Goal: Check status: Check status

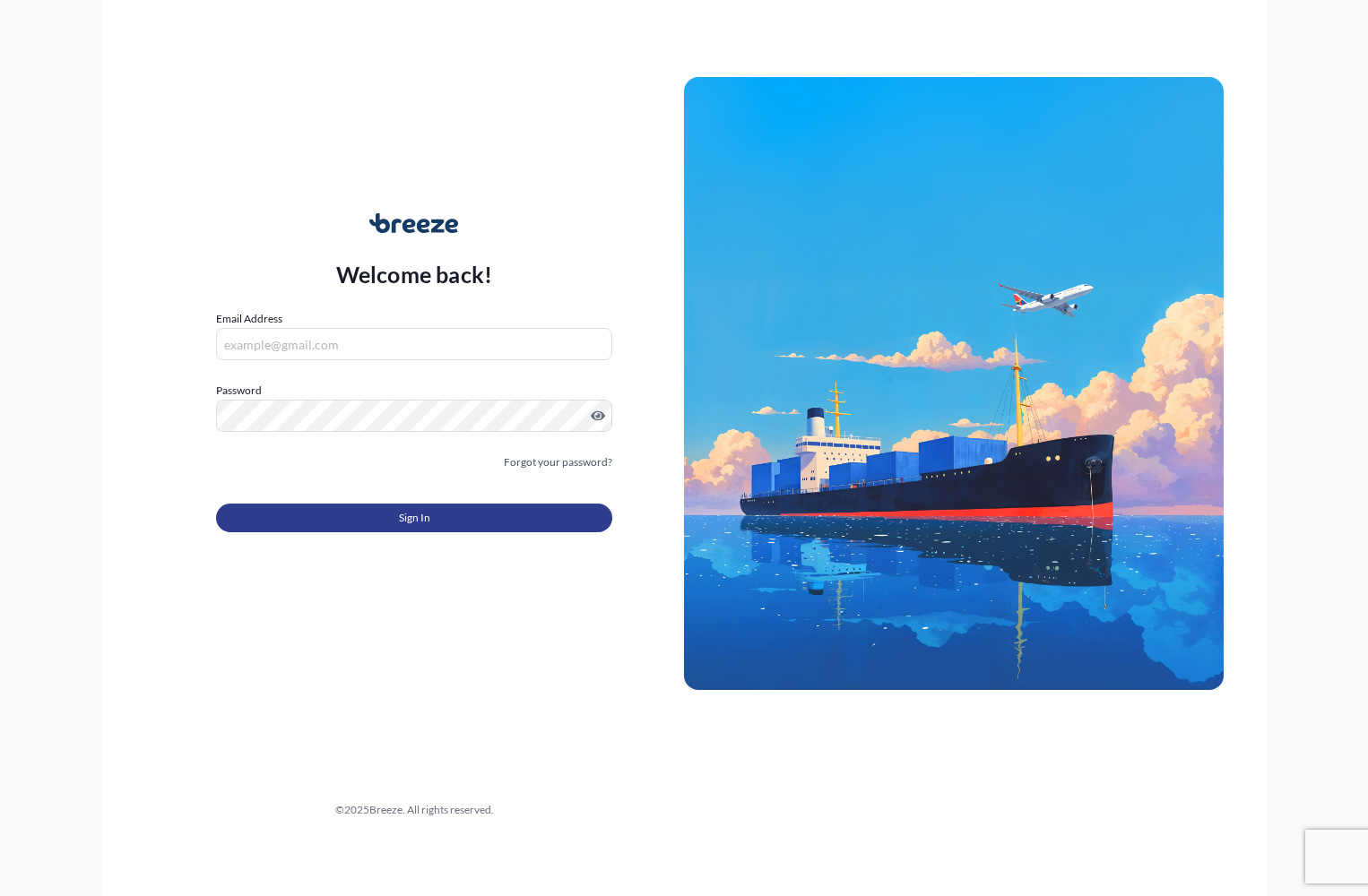
type input "[PERSON_NAME][EMAIL_ADDRESS][PERSON_NAME][DOMAIN_NAME]"
click at [470, 523] on button "Sign In" at bounding box center [414, 518] width 396 height 29
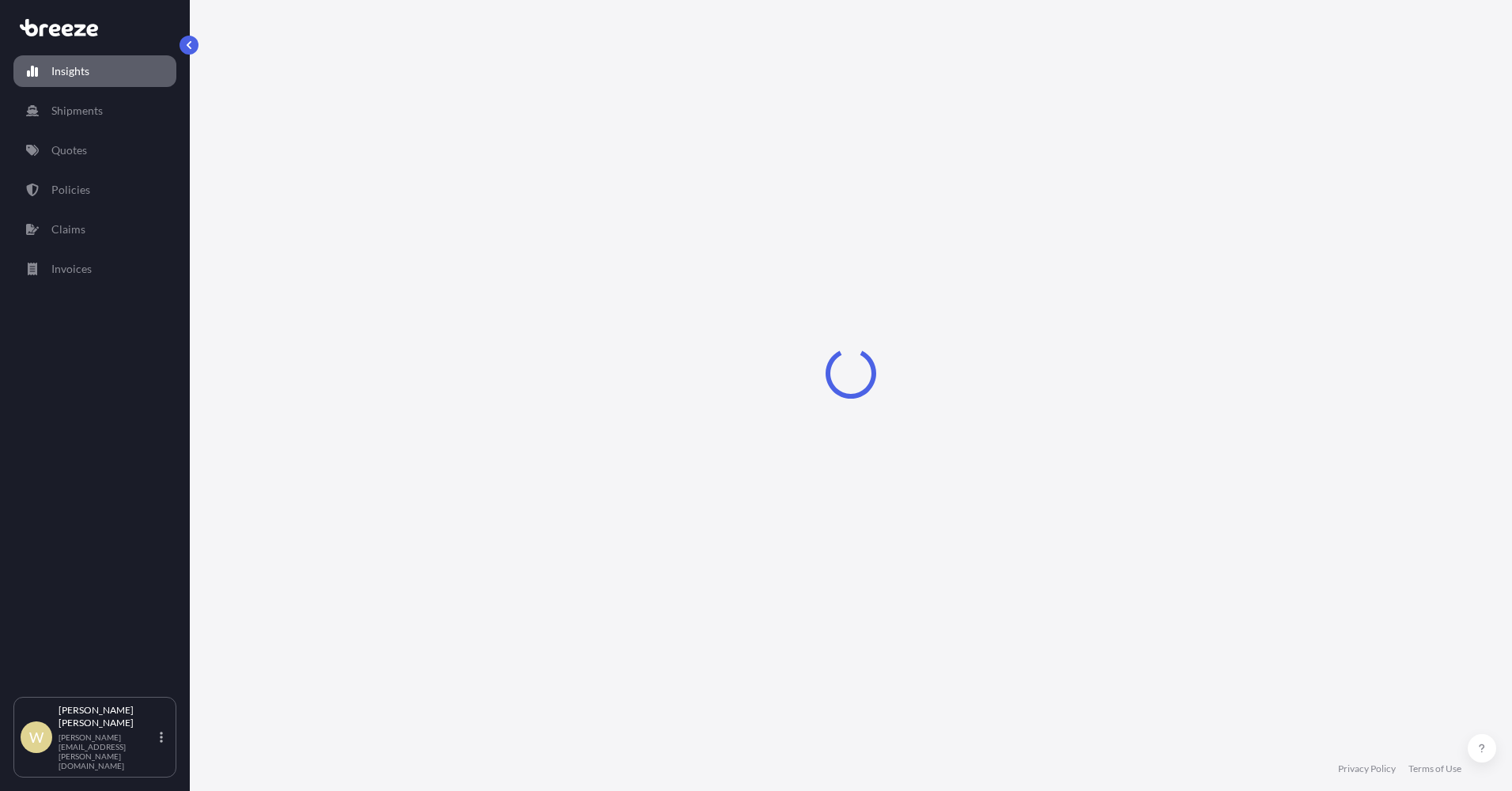
select select "2025"
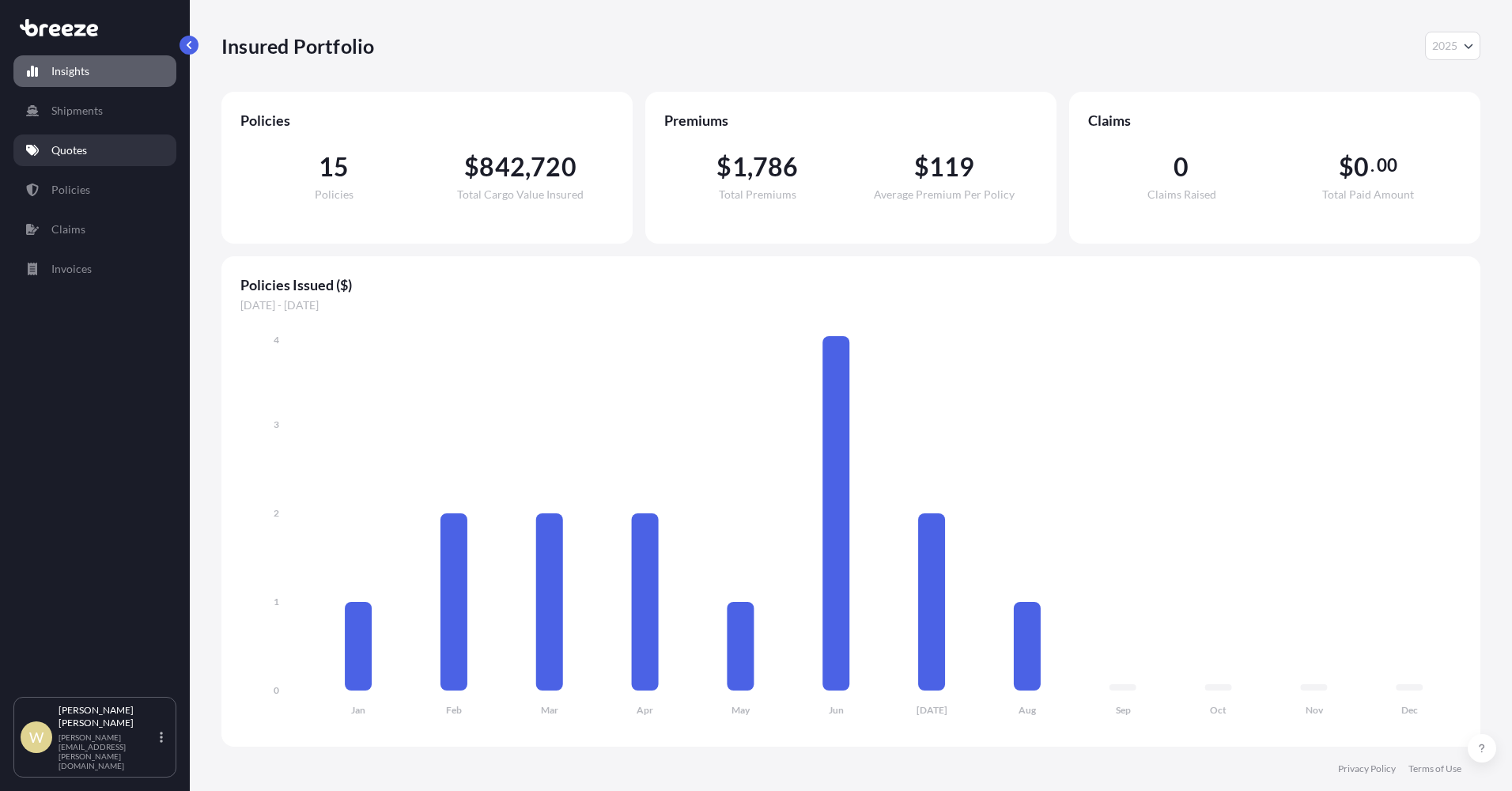
click at [67, 149] on p "Quotes" at bounding box center [69, 150] width 35 height 16
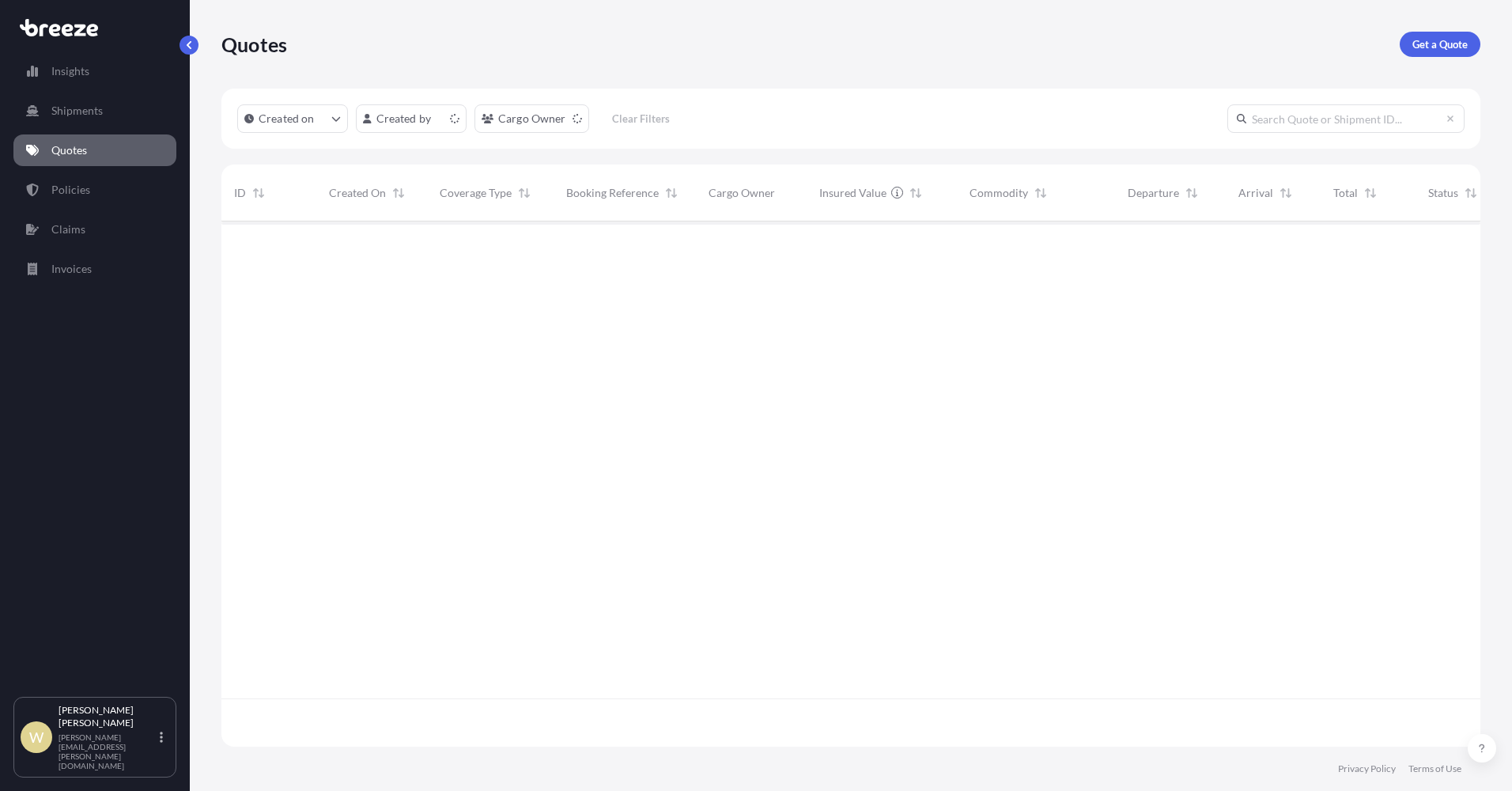
scroll to position [522, 1247]
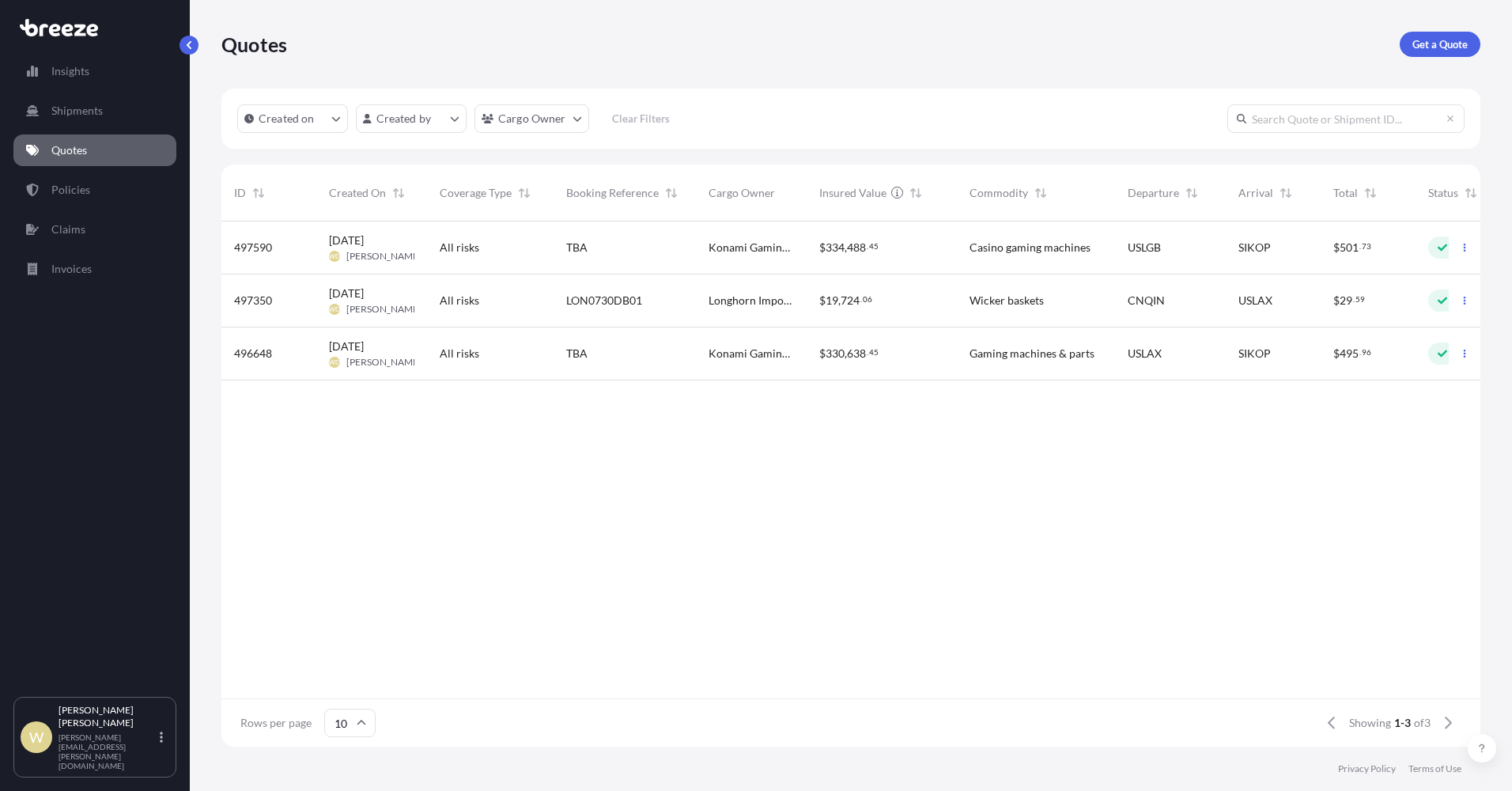
click at [268, 245] on span "497590" at bounding box center [253, 247] width 38 height 16
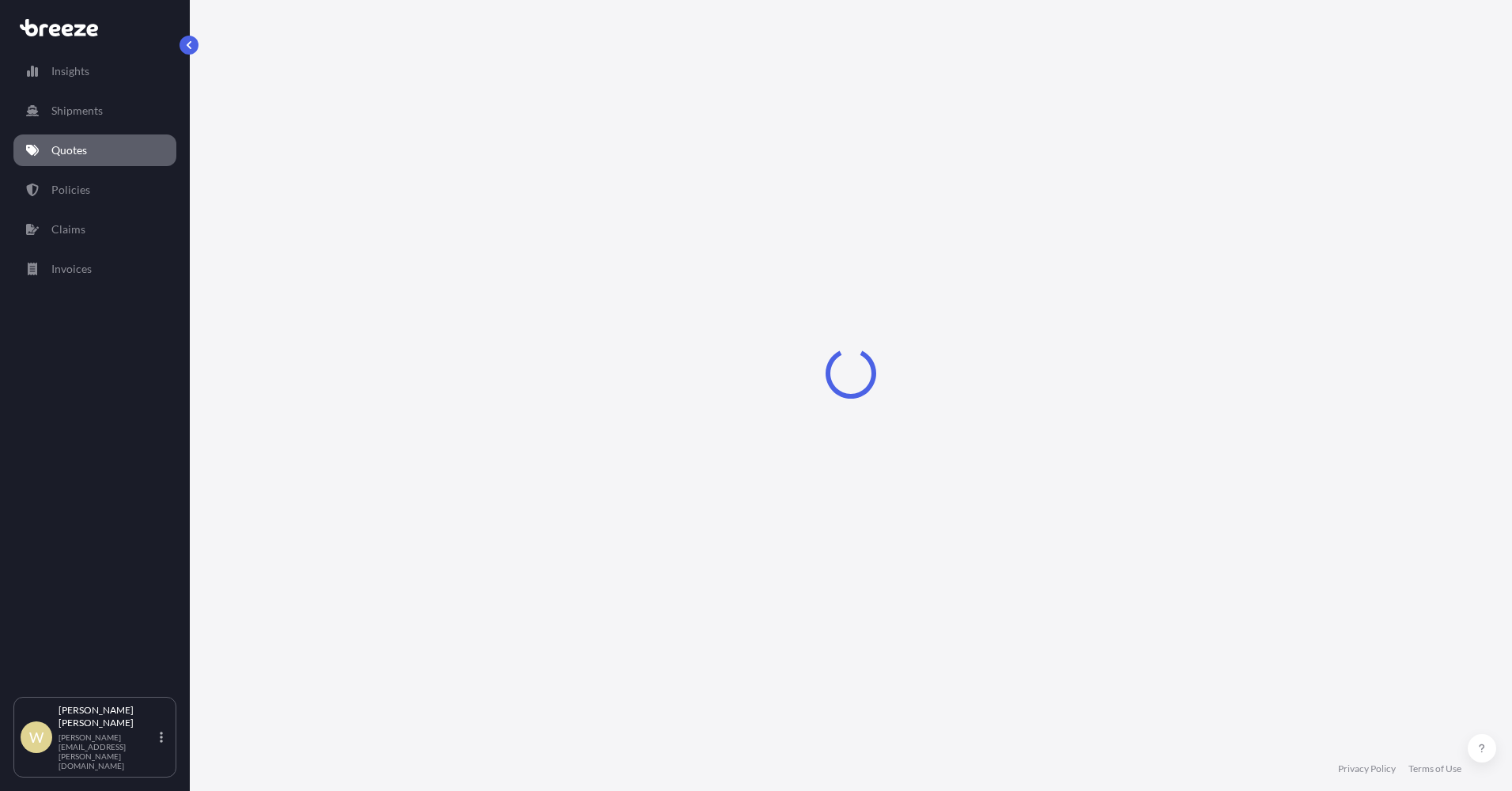
select select "Road"
select select "Sea"
select select "Road"
select select "2"
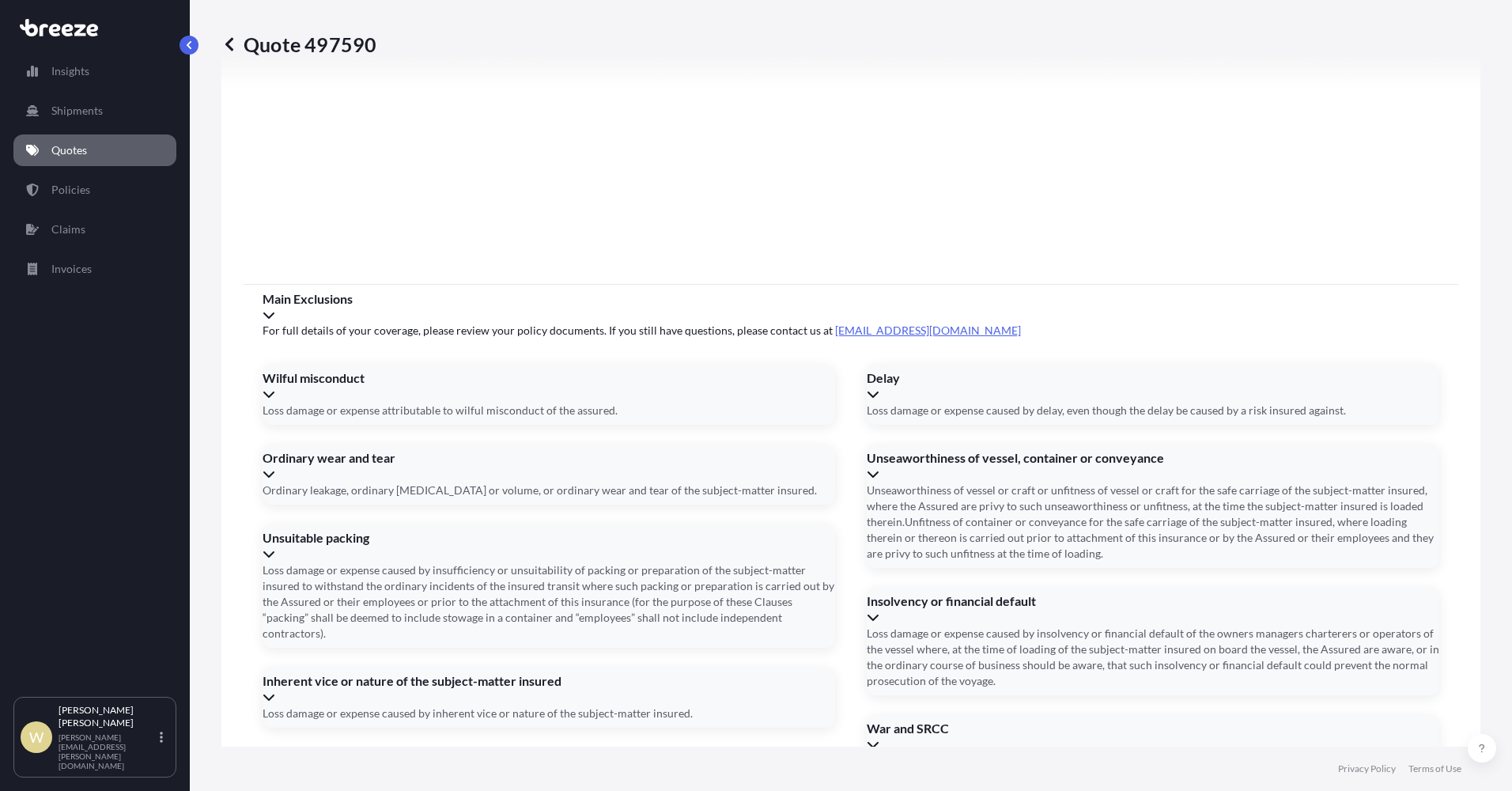
scroll to position [2119, 0]
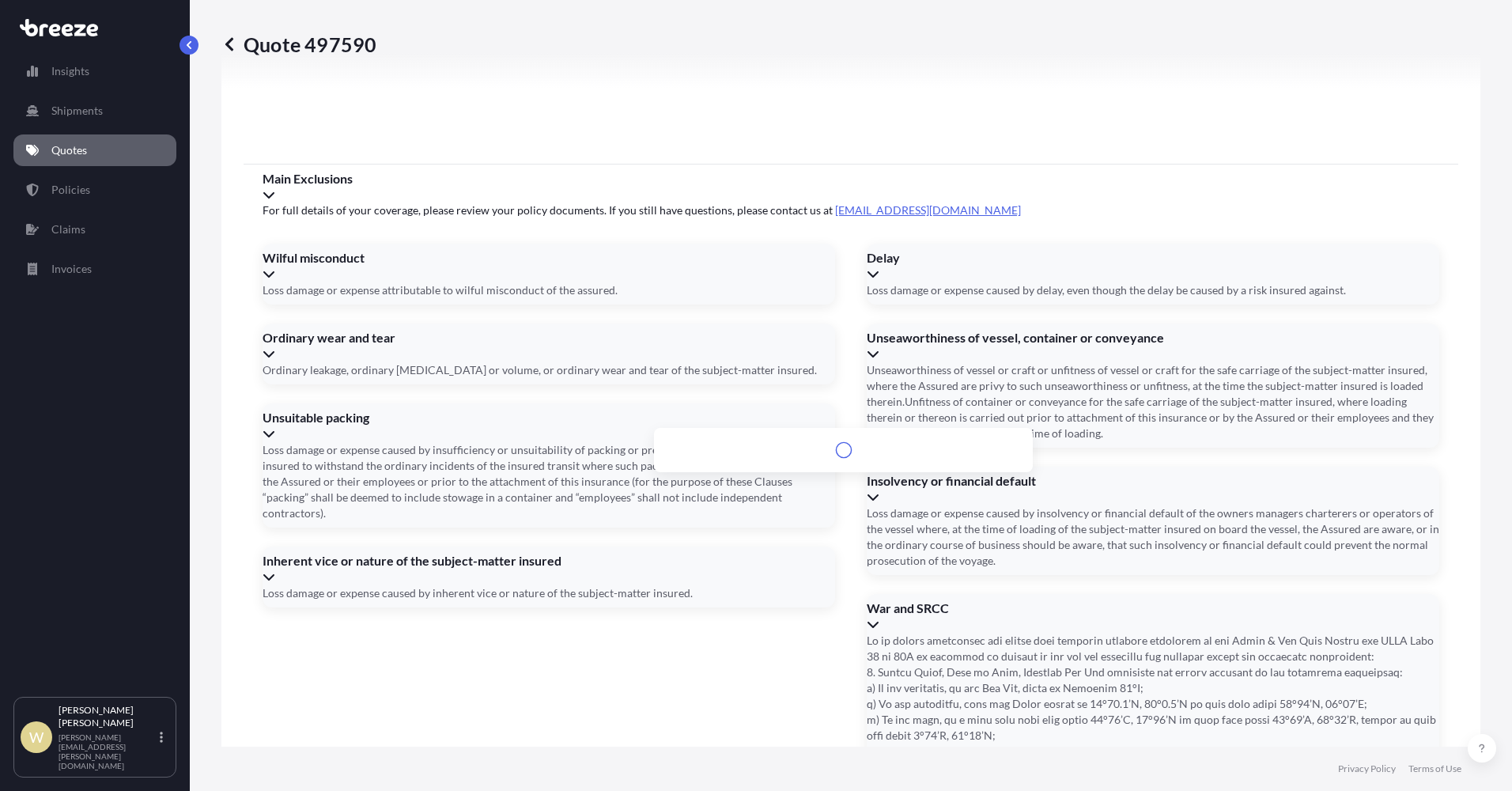
type input "K"
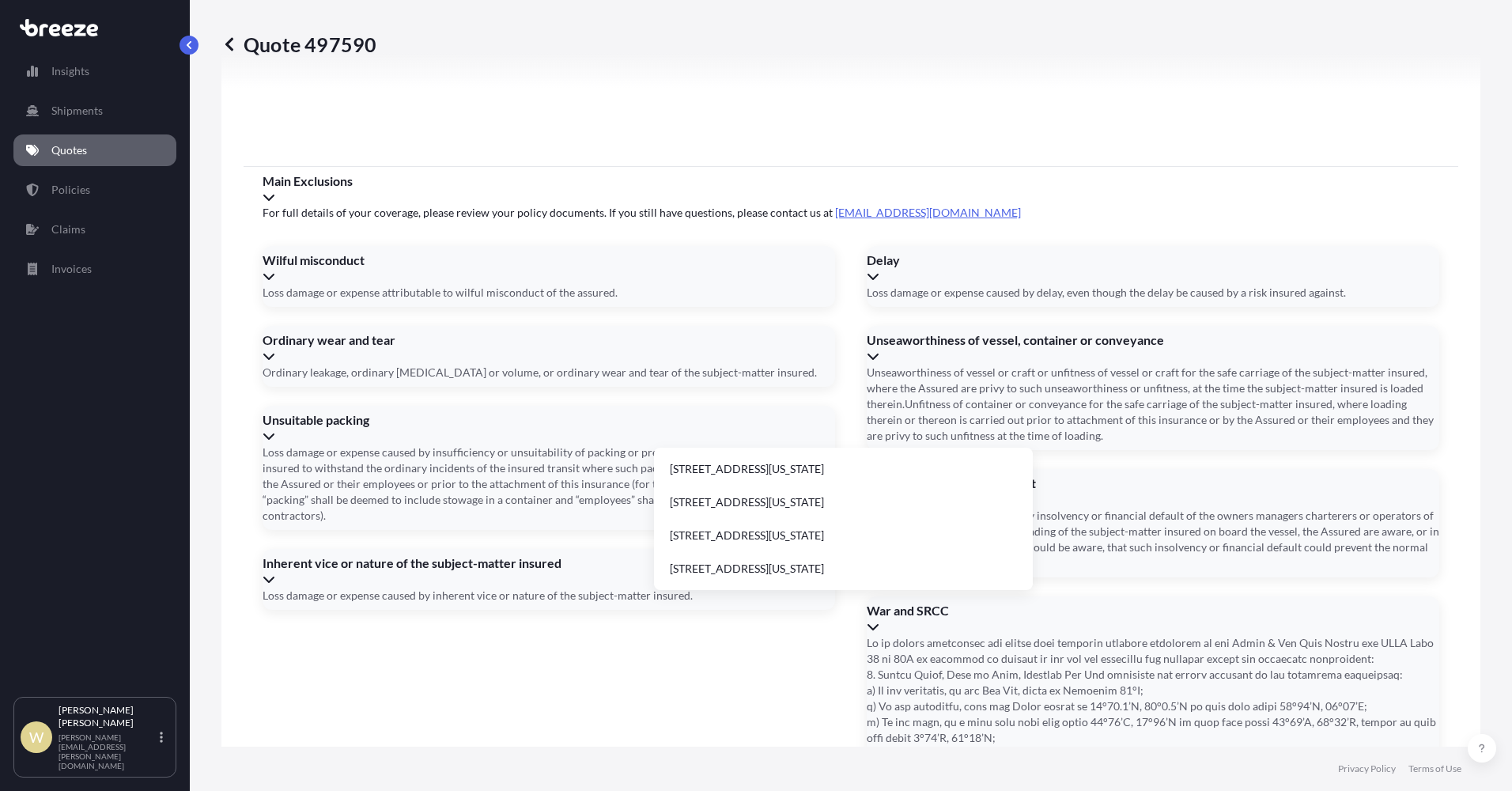
type input "[STREET_ADDRESS][US_STATE]"
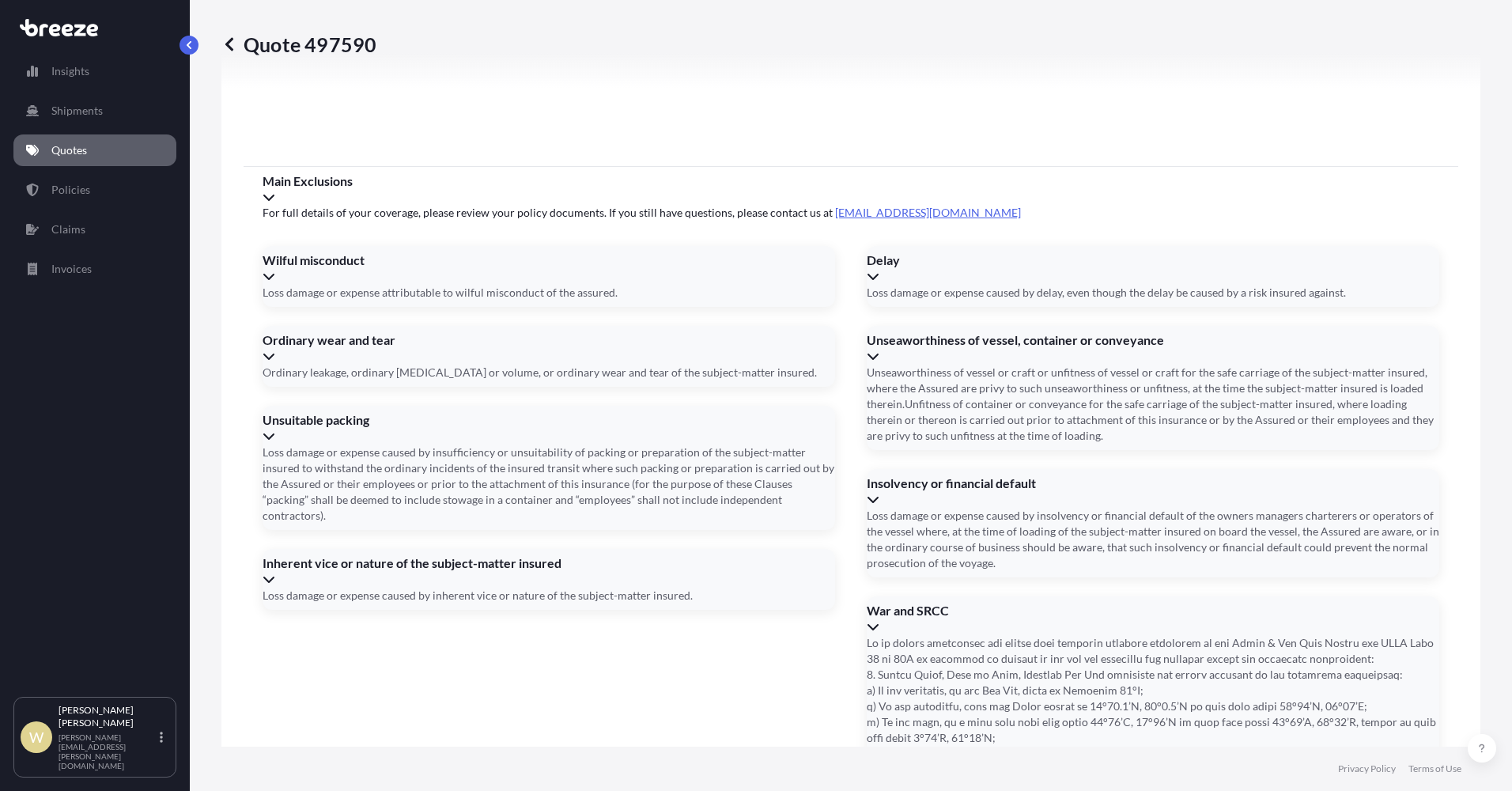
type input "0"
type input "[DATE]"
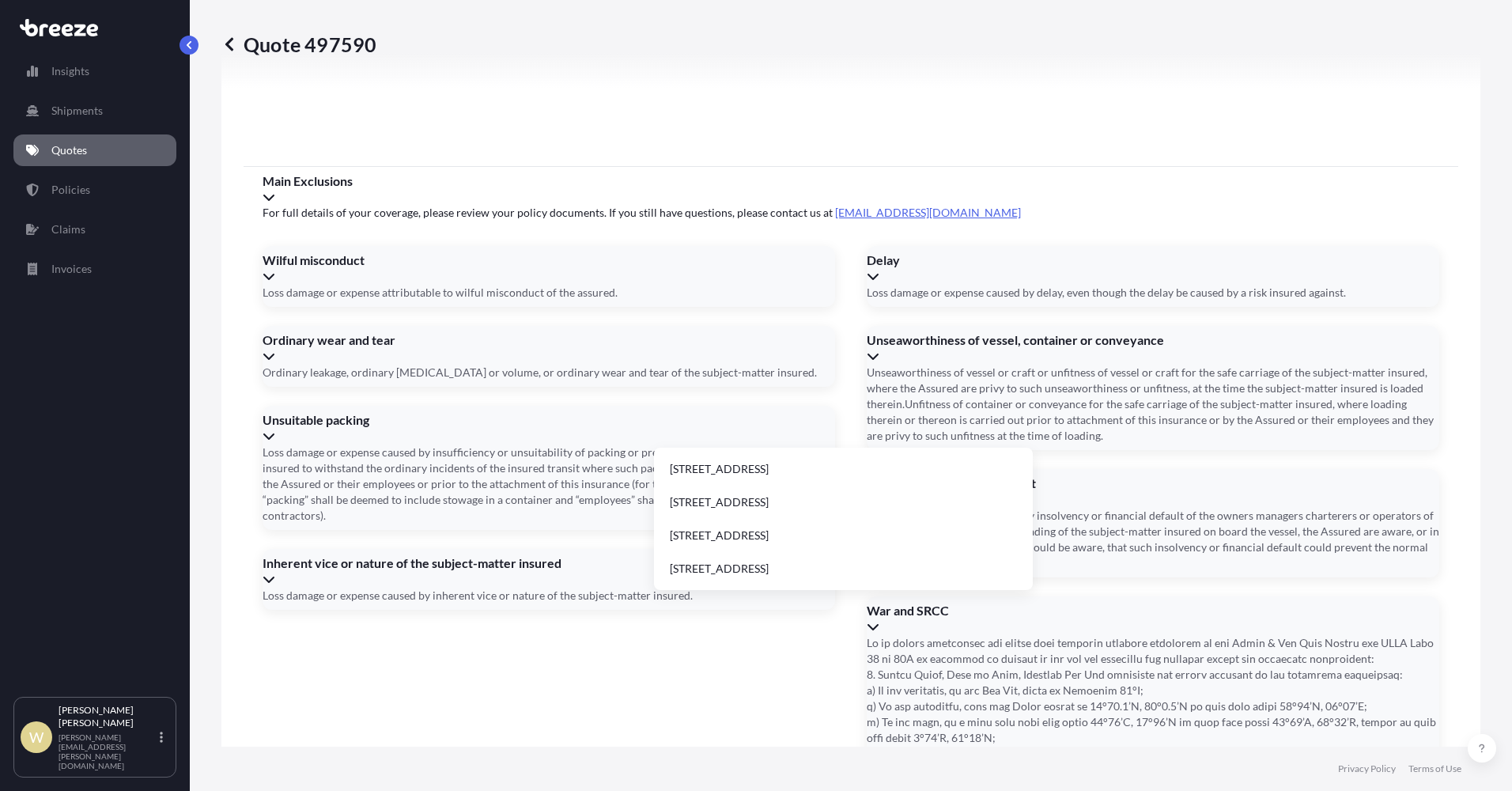
type input "[STREET_ADDRESS]"
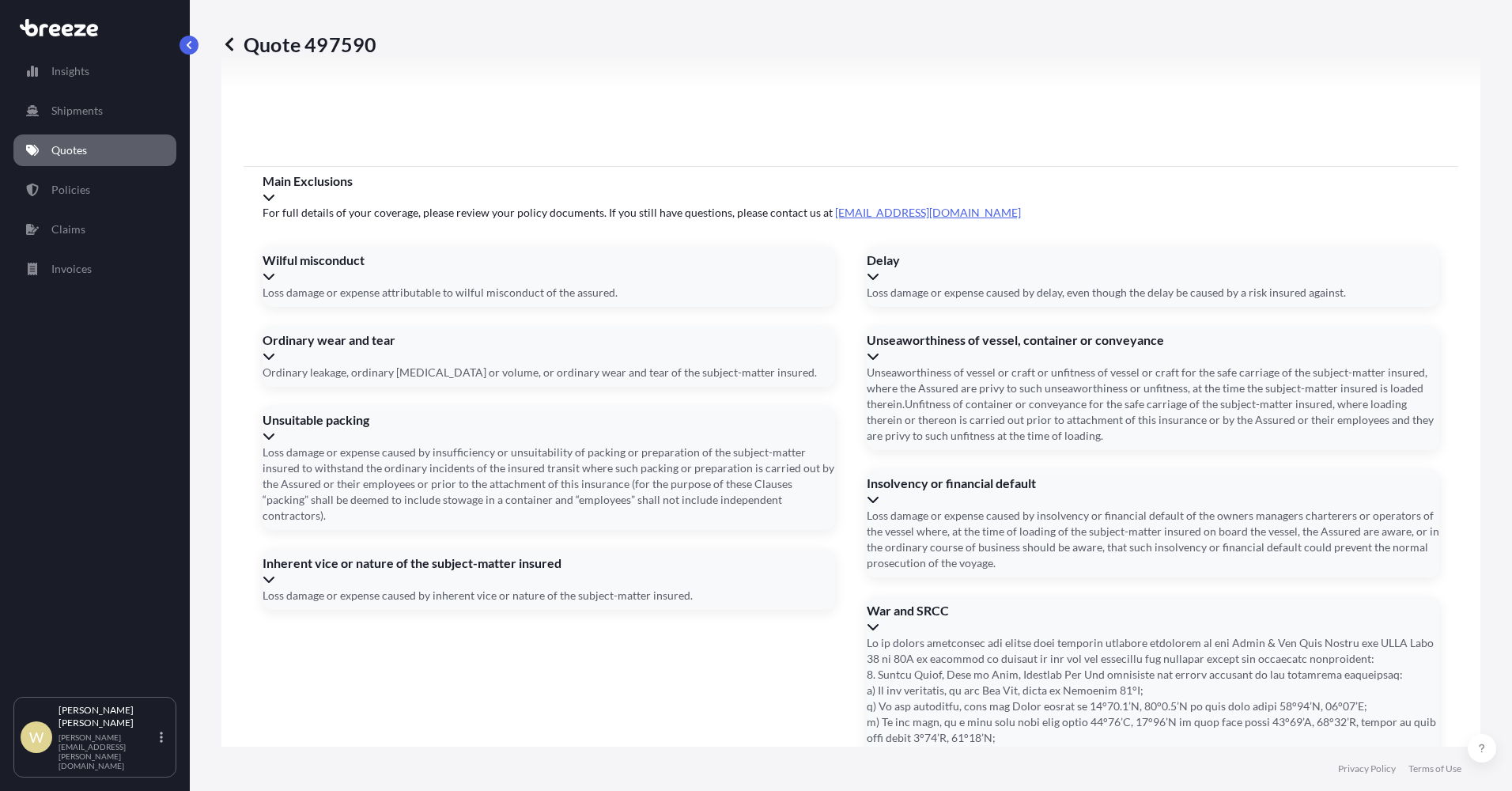
type input "1"
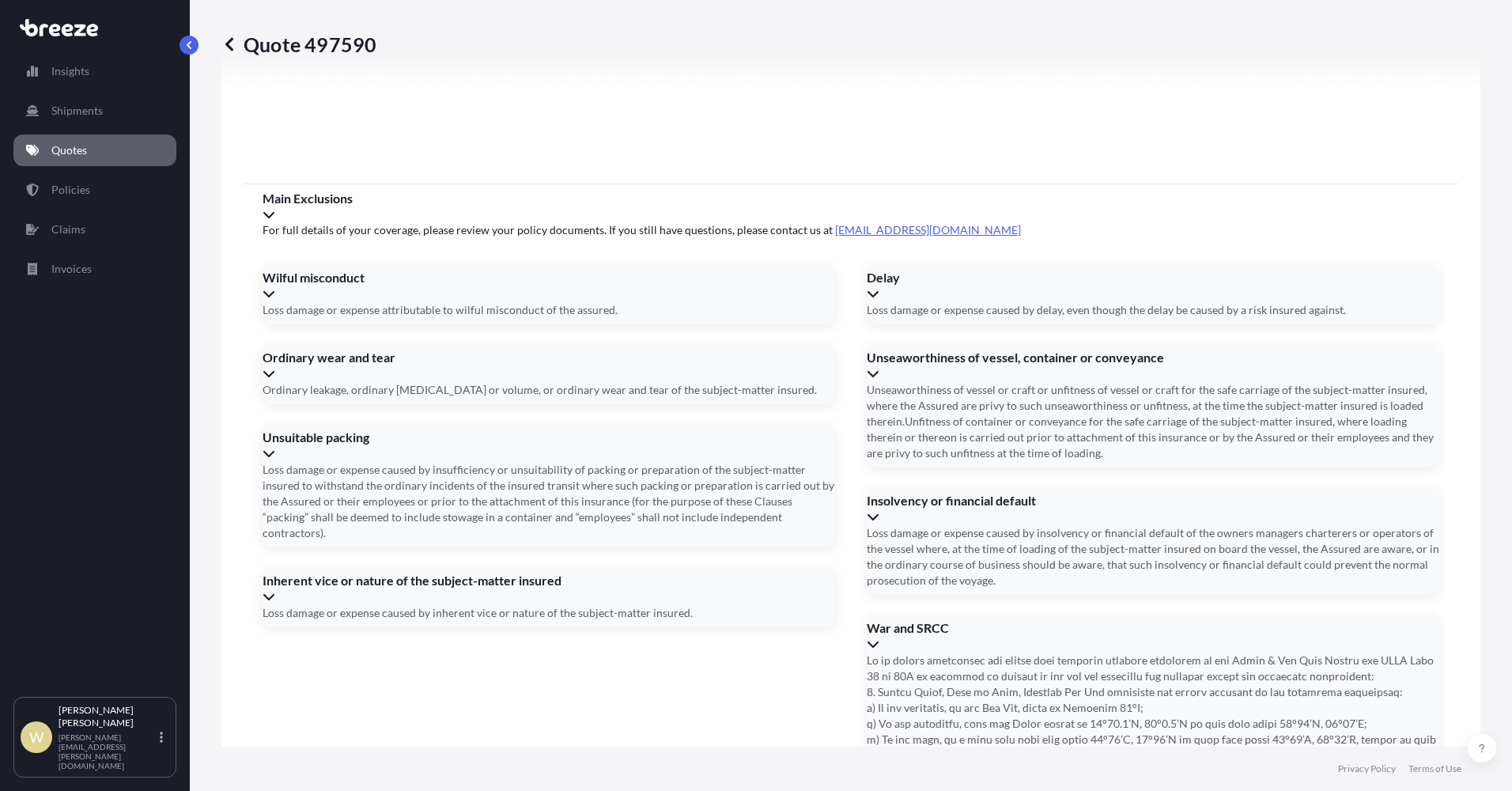
type input "1"
type input "0"
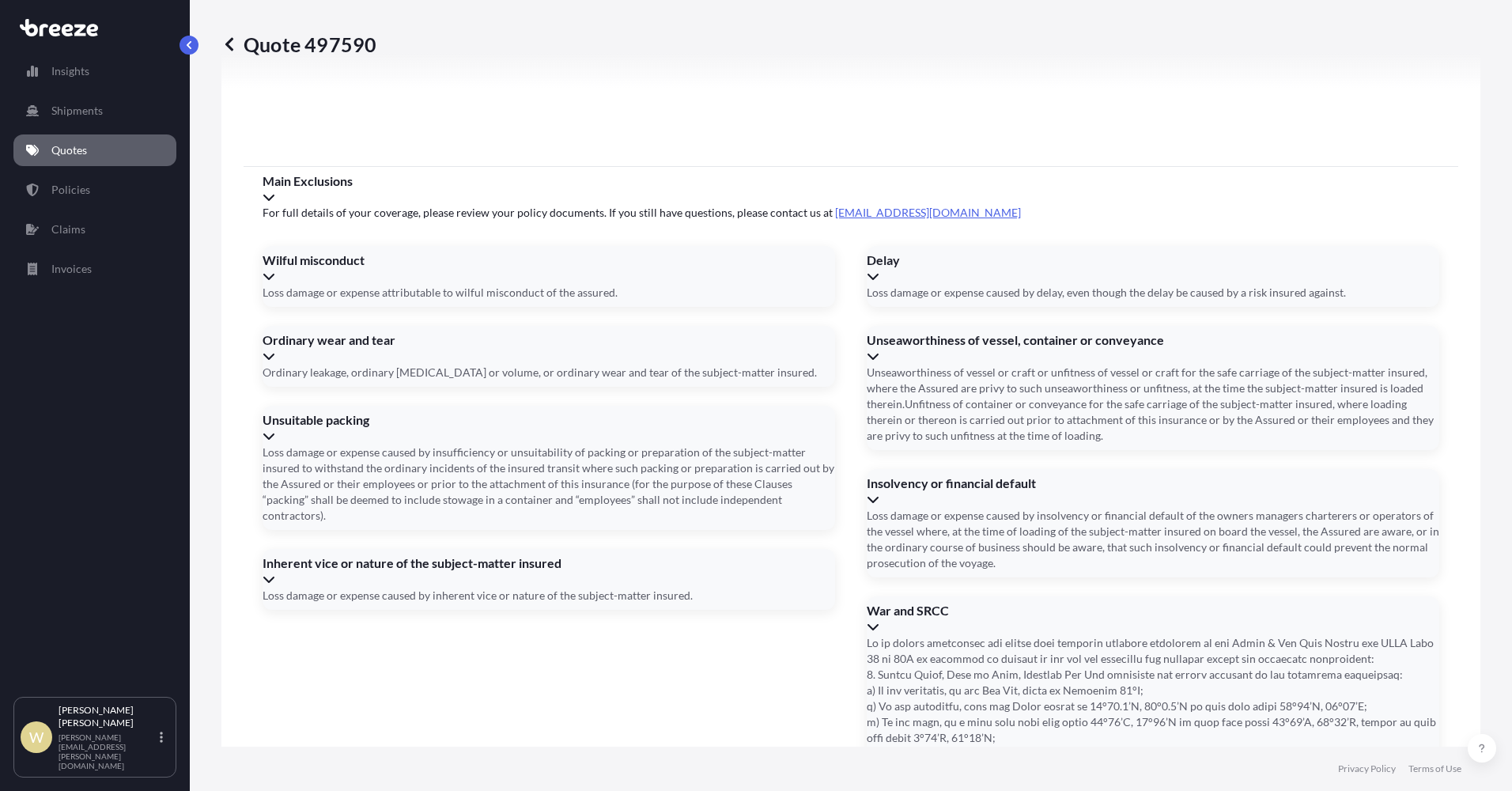
type input "[DATE]"
click at [834, 470] on div "Please type and select an option" at bounding box center [844, 462] width 366 height 16
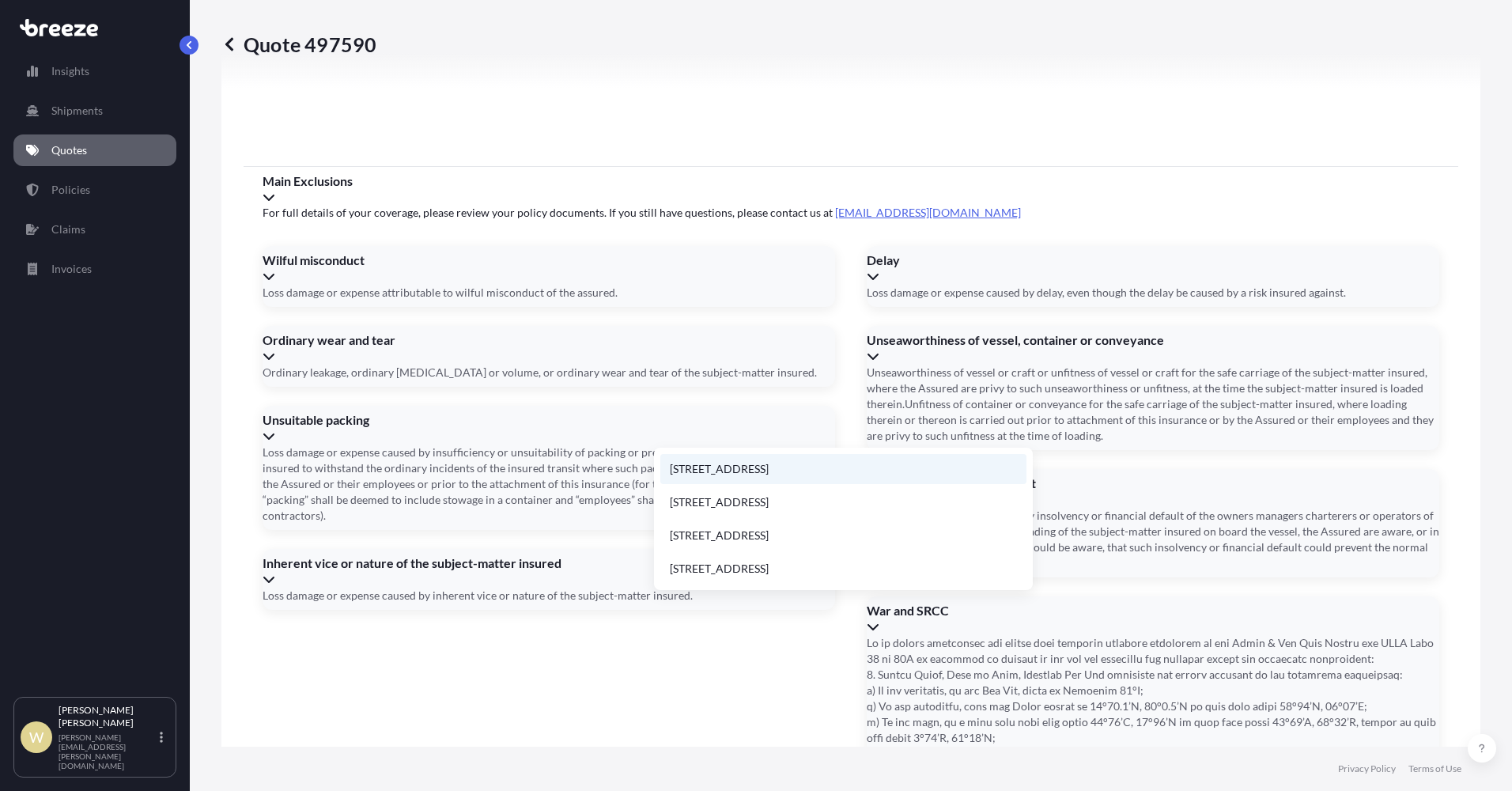
click at [735, 470] on li "[STREET_ADDRESS]" at bounding box center [844, 470] width 366 height 30
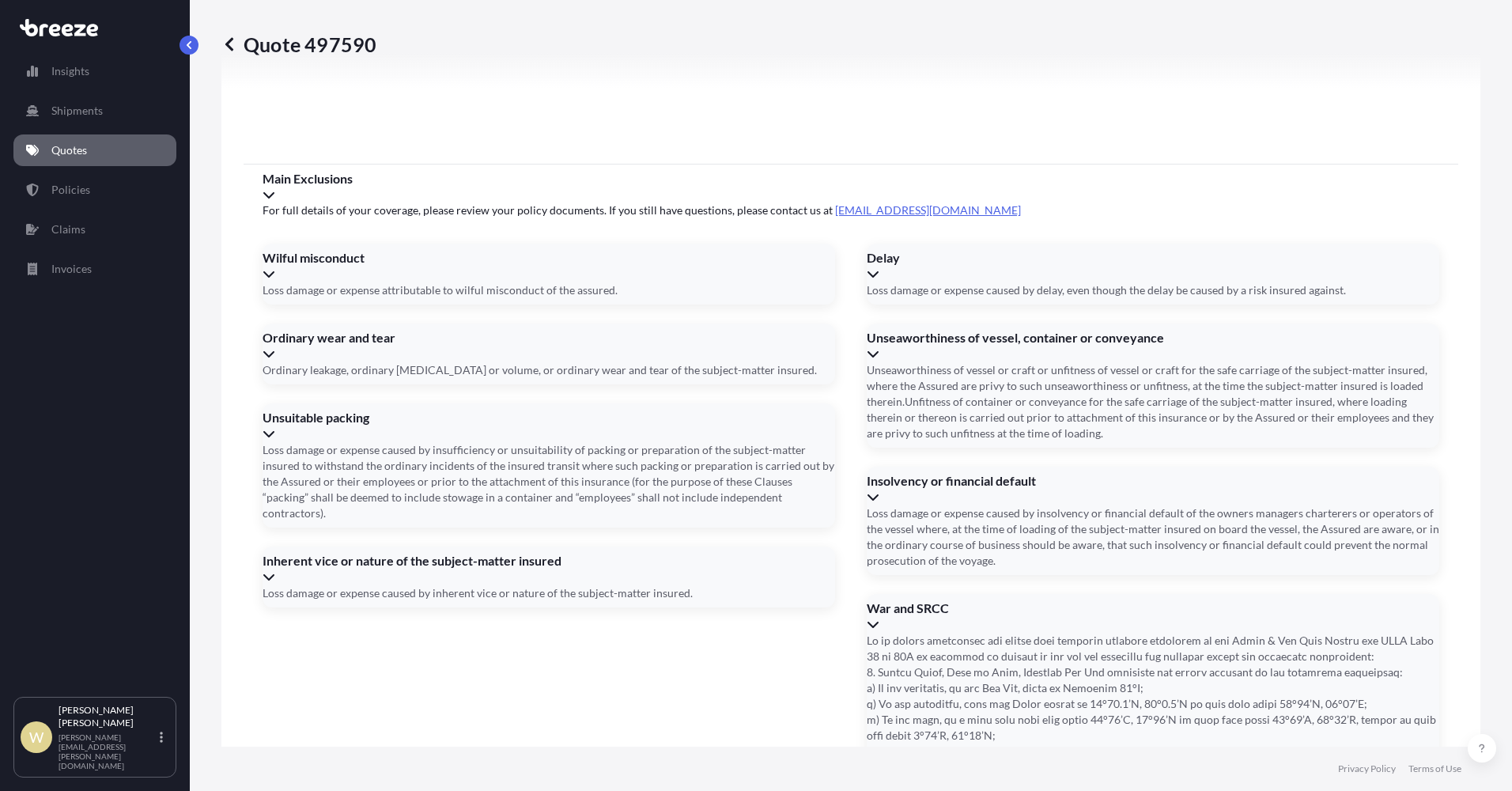
type input "[GEOGRAPHIC_DATA], [GEOGRAPHIC_DATA]"
paste input "A831BFB3D124"
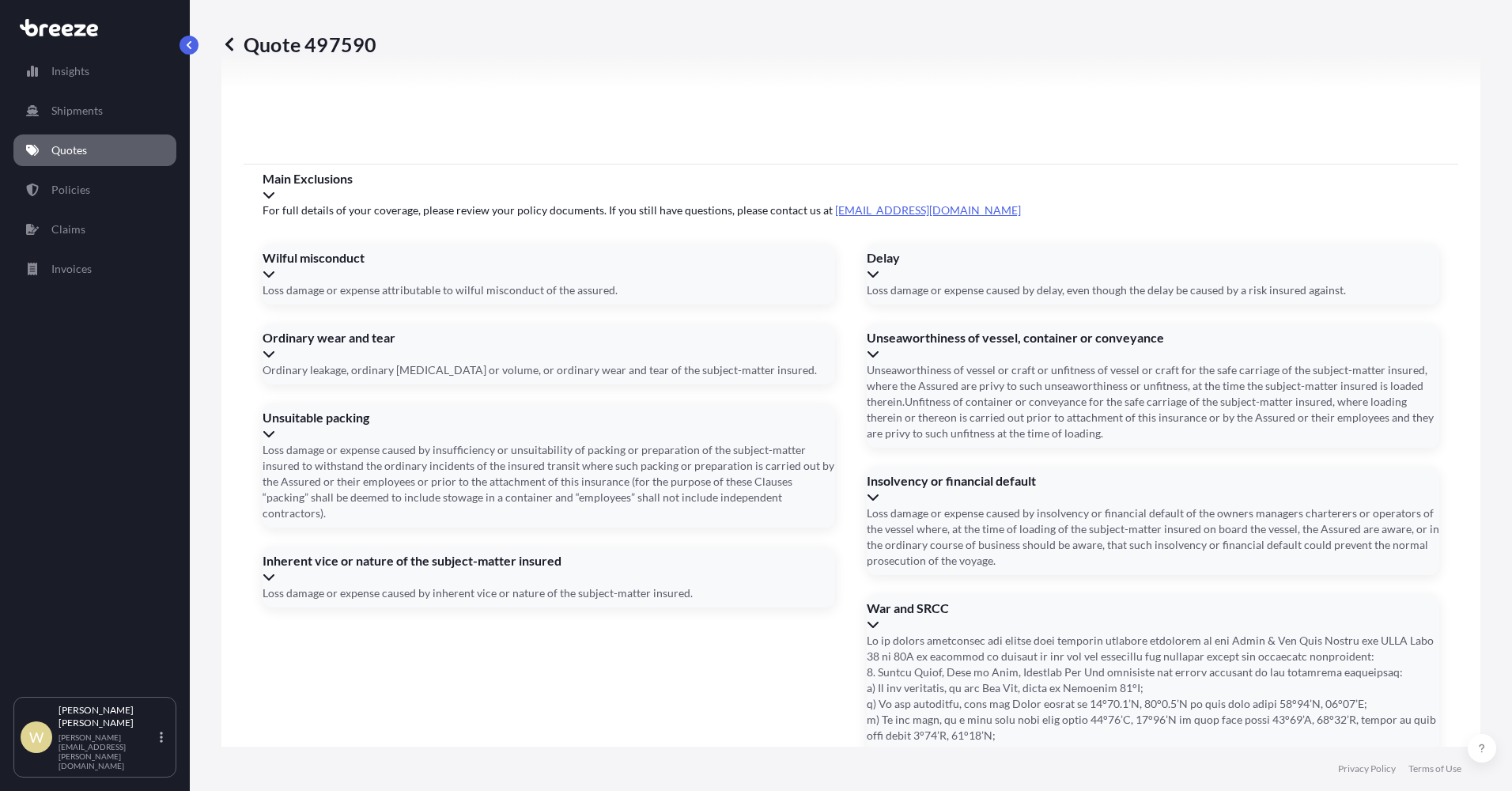
type input "A"
paste input "HLBU2769508"
type input "HLBU2769508"
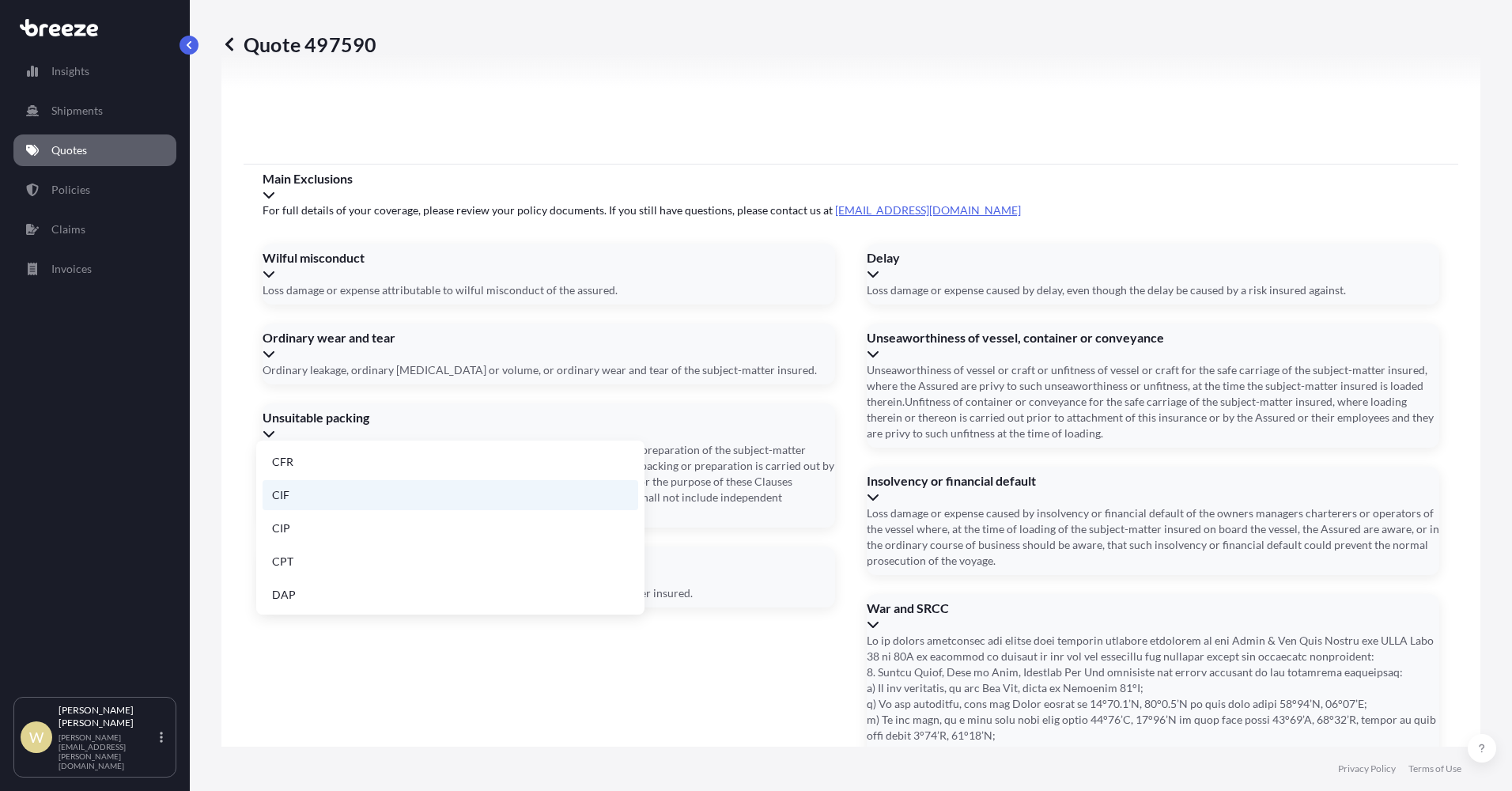
click at [285, 494] on li "CIF" at bounding box center [451, 496] width 376 height 30
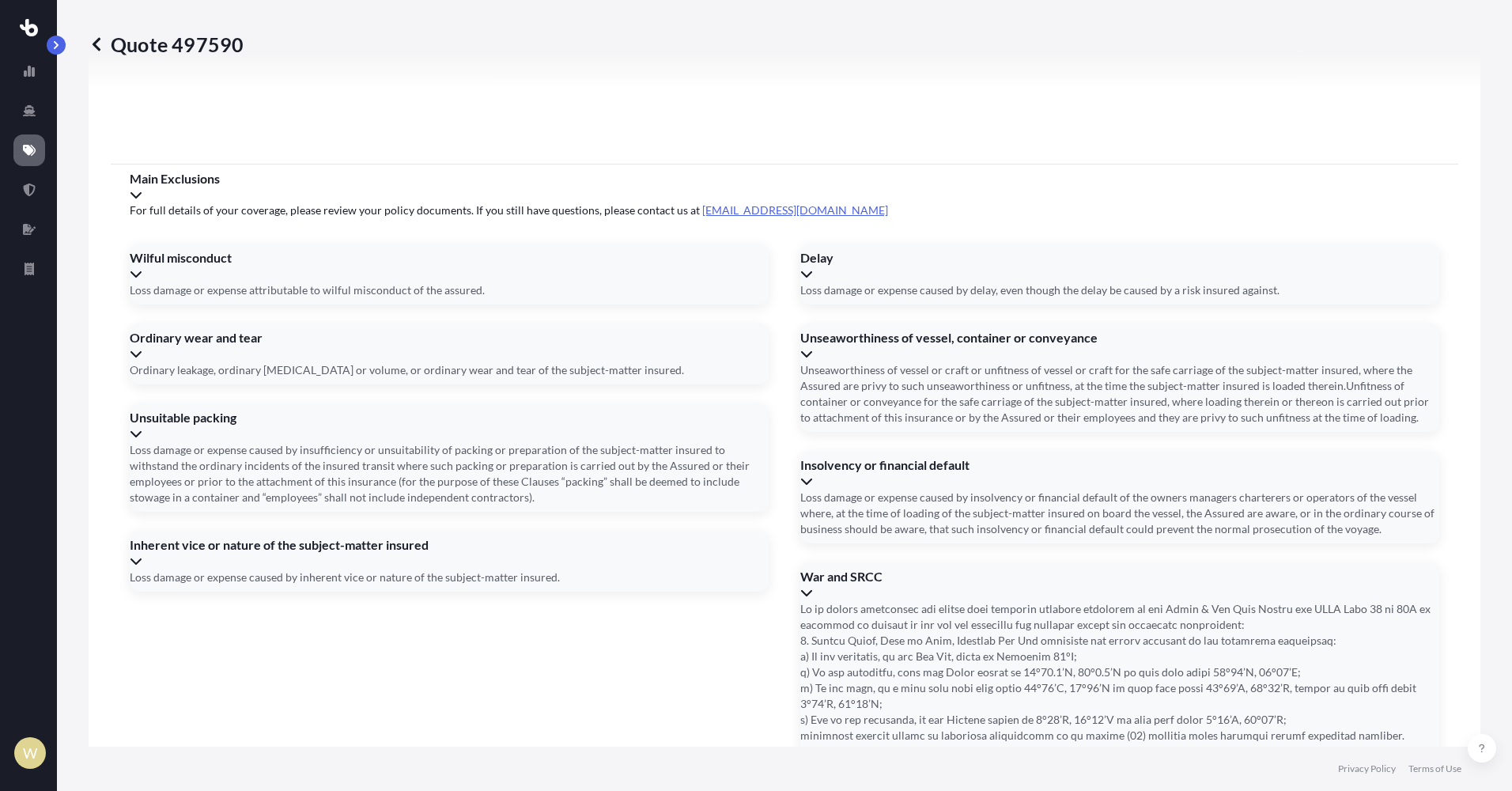
click at [142, 188] on icon at bounding box center [136, 194] width 13 height 13
click at [142, 192] on icon at bounding box center [136, 196] width 11 height 7
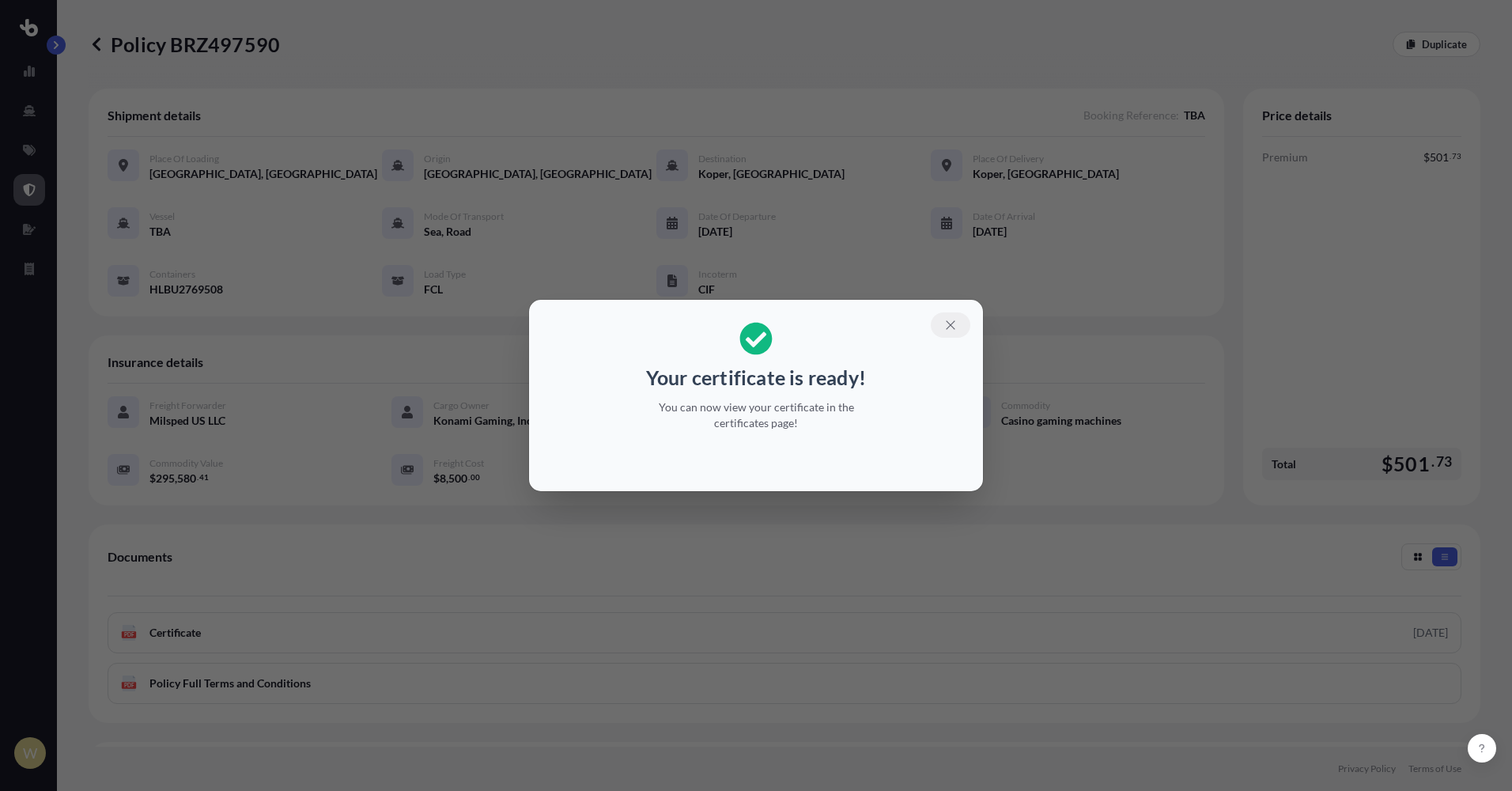
click at [951, 324] on icon "button" at bounding box center [951, 325] width 14 height 14
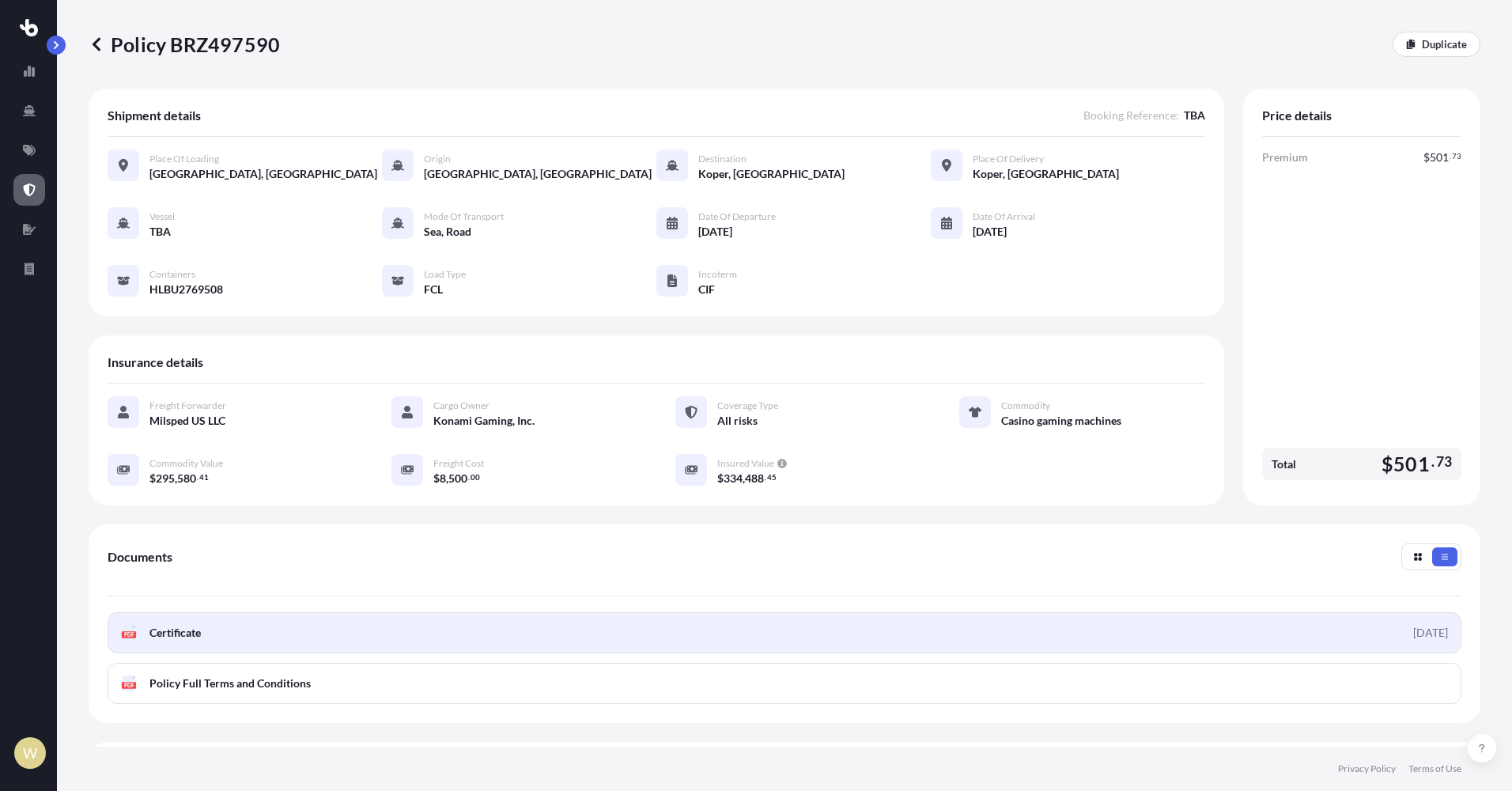
click at [175, 627] on span "Certificate" at bounding box center [174, 632] width 51 height 16
